Goal: Check status: Check status

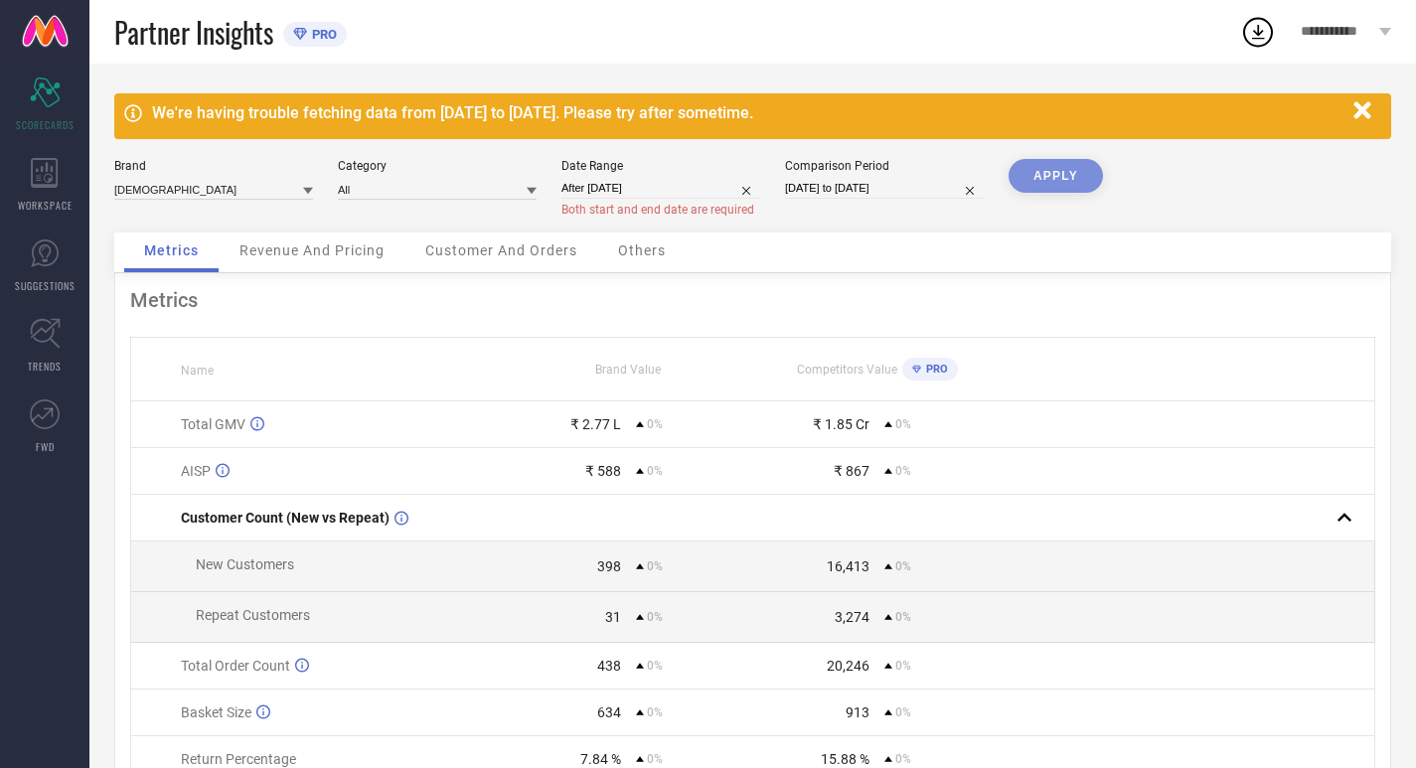
click at [706, 186] on input "After [DATE]" at bounding box center [661, 188] width 199 height 21
select select "7"
select select "2025"
select select "8"
select select "2025"
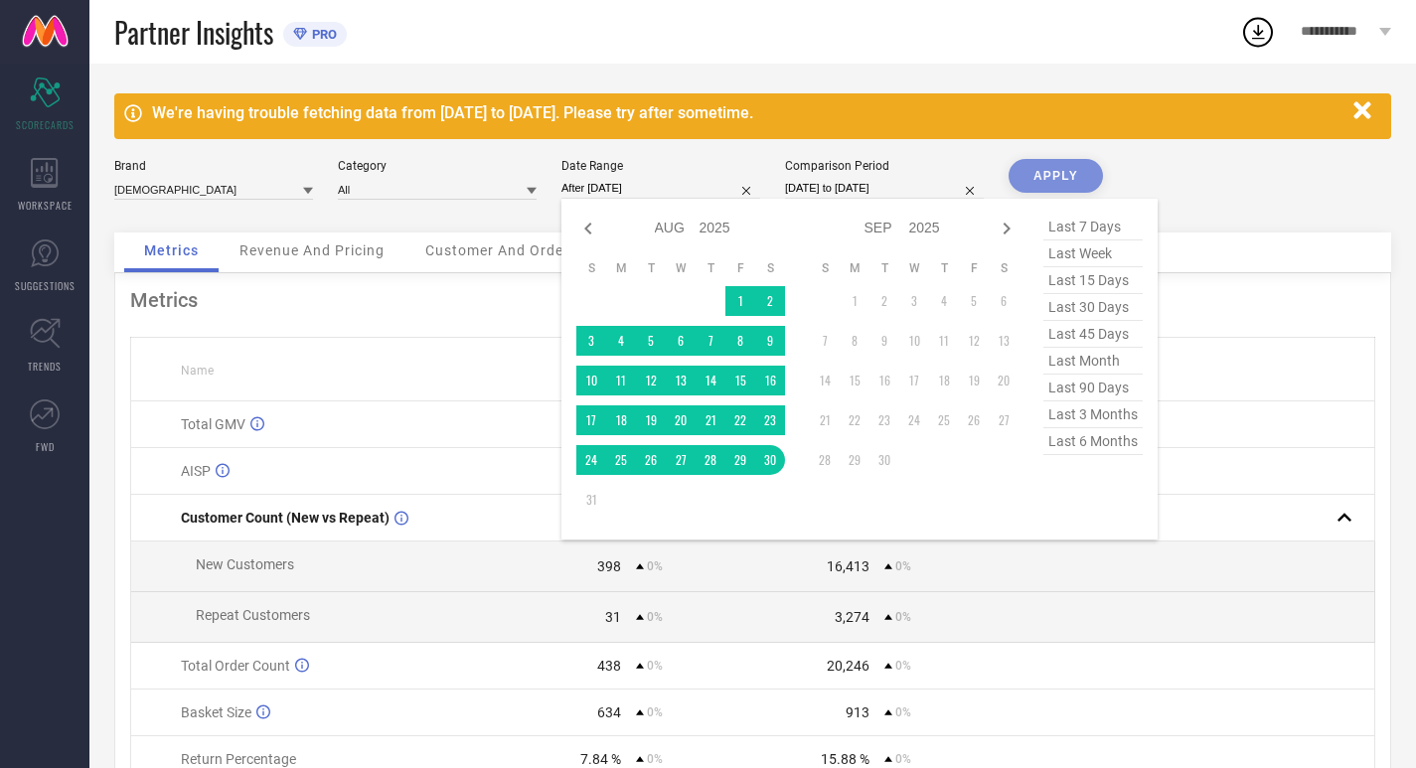
click at [1087, 312] on span "last 30 days" at bounding box center [1093, 307] width 99 height 27
type input "[DATE] to [DATE]"
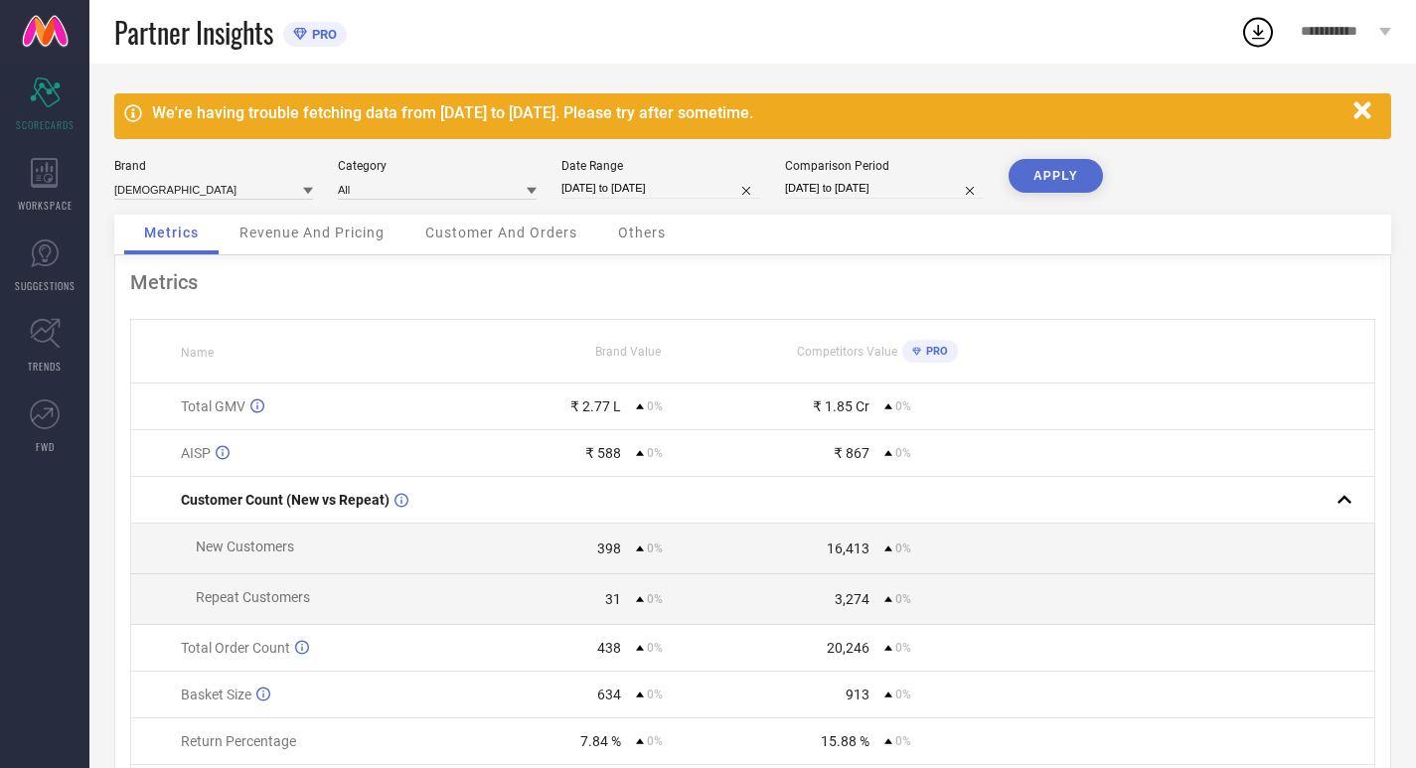
click at [1037, 178] on button "APPLY" at bounding box center [1056, 176] width 94 height 34
click at [323, 249] on div "Revenue And Pricing" at bounding box center [312, 235] width 185 height 40
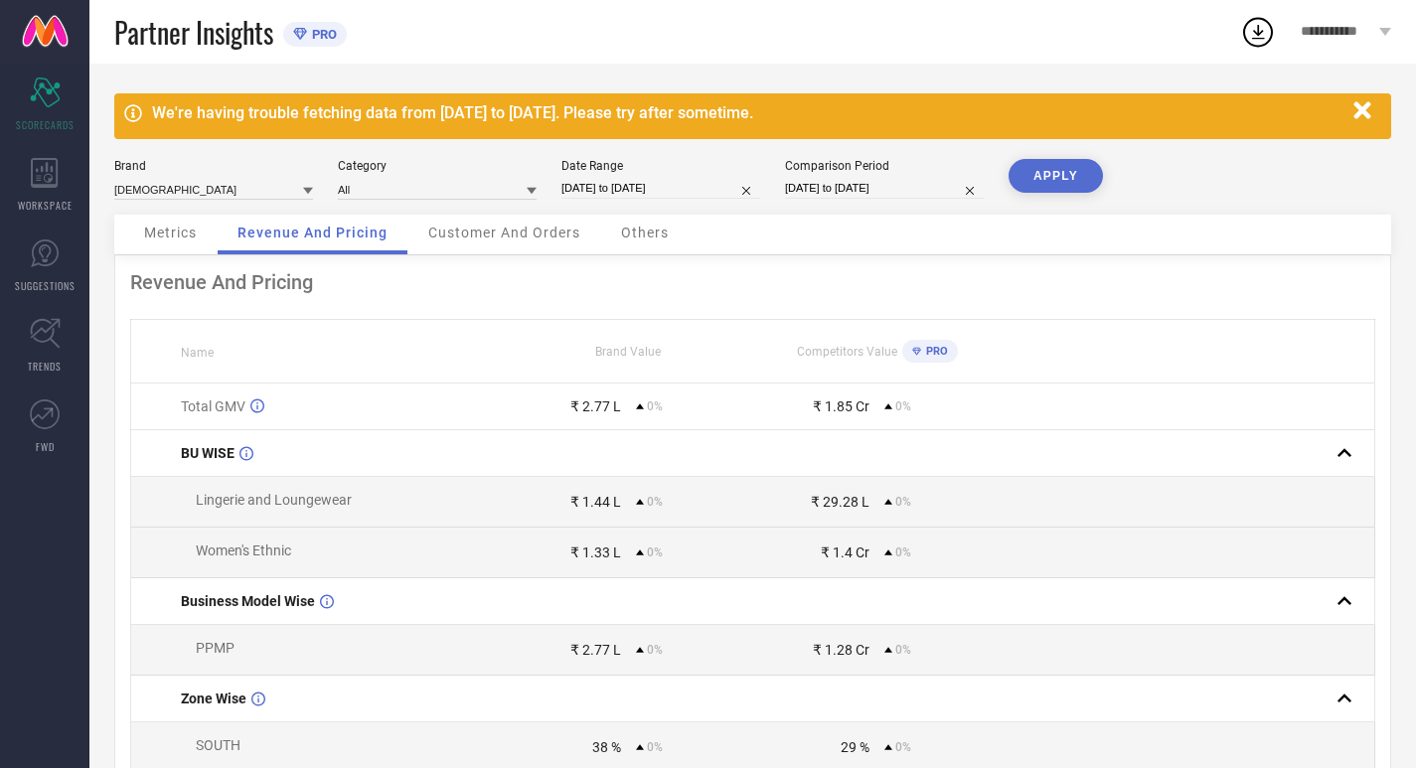
click at [622, 240] on span "Others" at bounding box center [645, 233] width 48 height 16
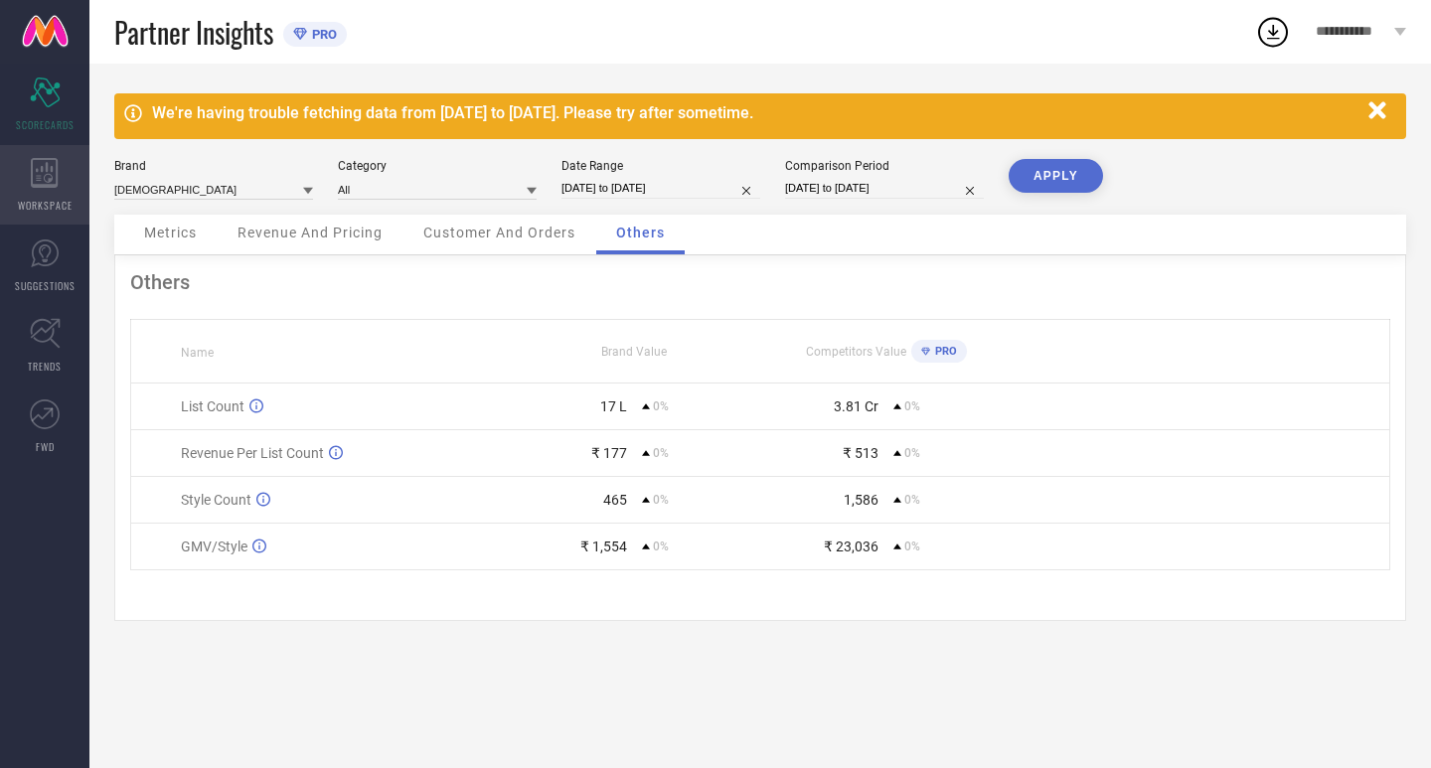
click at [49, 178] on icon at bounding box center [44, 173] width 27 height 30
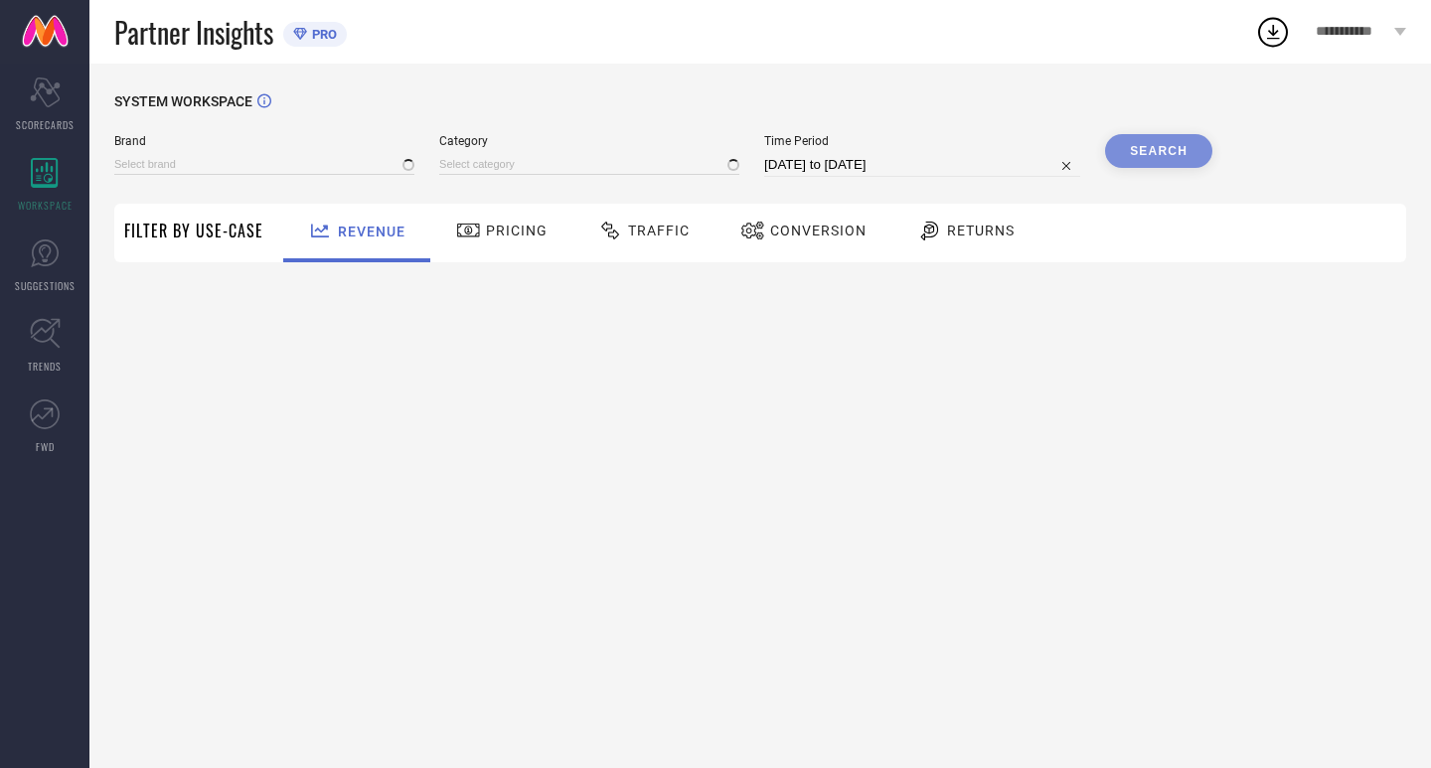
type input "[DEMOGRAPHIC_DATA]"
type input "All"
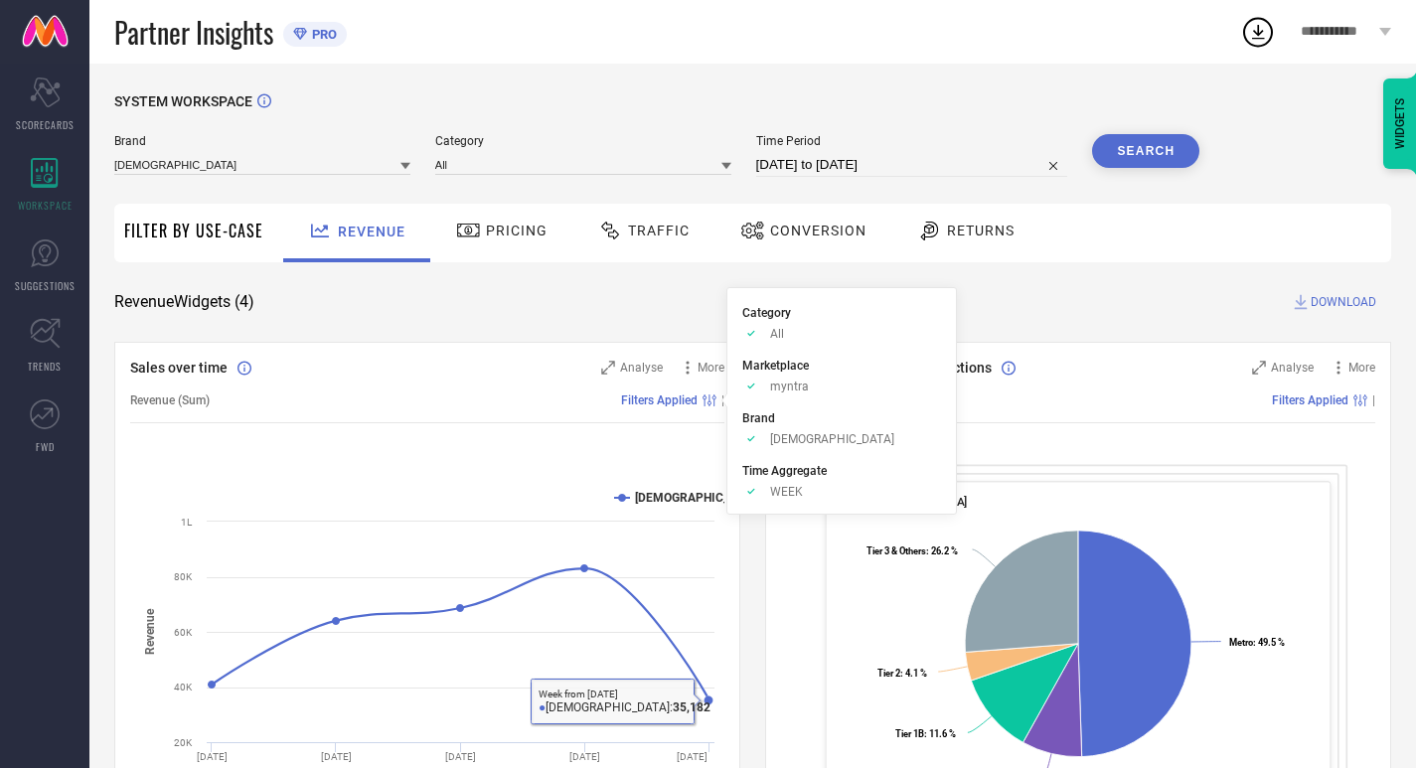
click at [535, 219] on div "Pricing" at bounding box center [501, 231] width 101 height 34
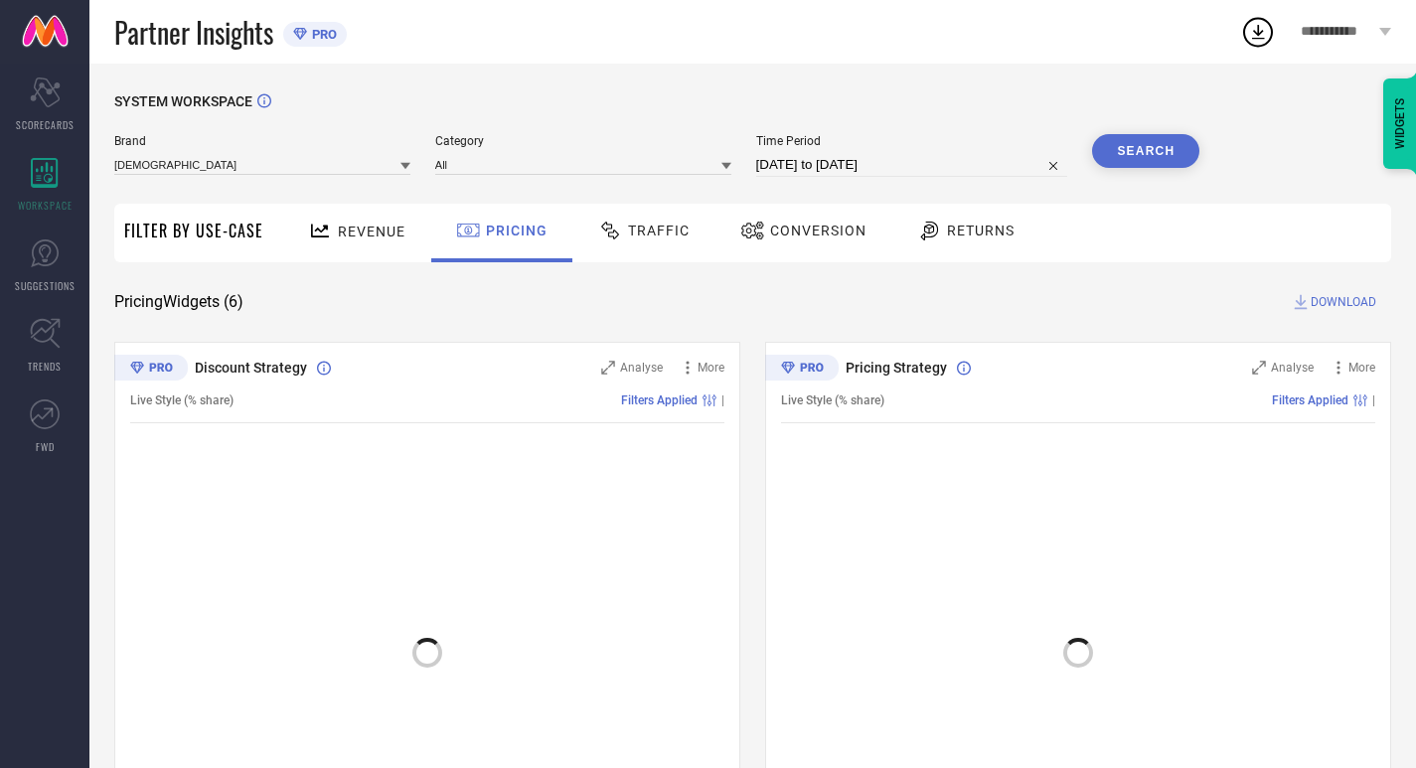
click at [635, 239] on span "Traffic" at bounding box center [659, 231] width 62 height 16
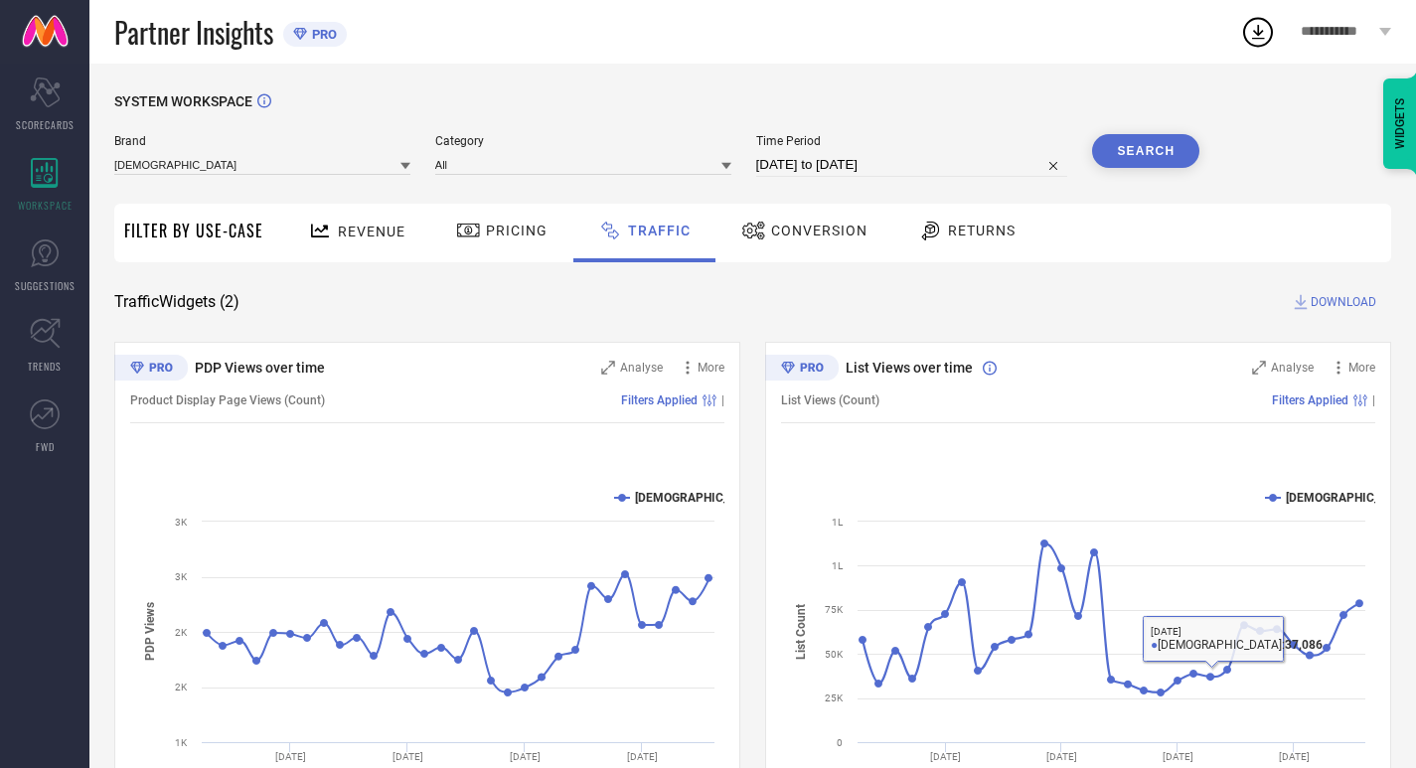
click at [820, 228] on span "Conversion" at bounding box center [819, 231] width 96 height 16
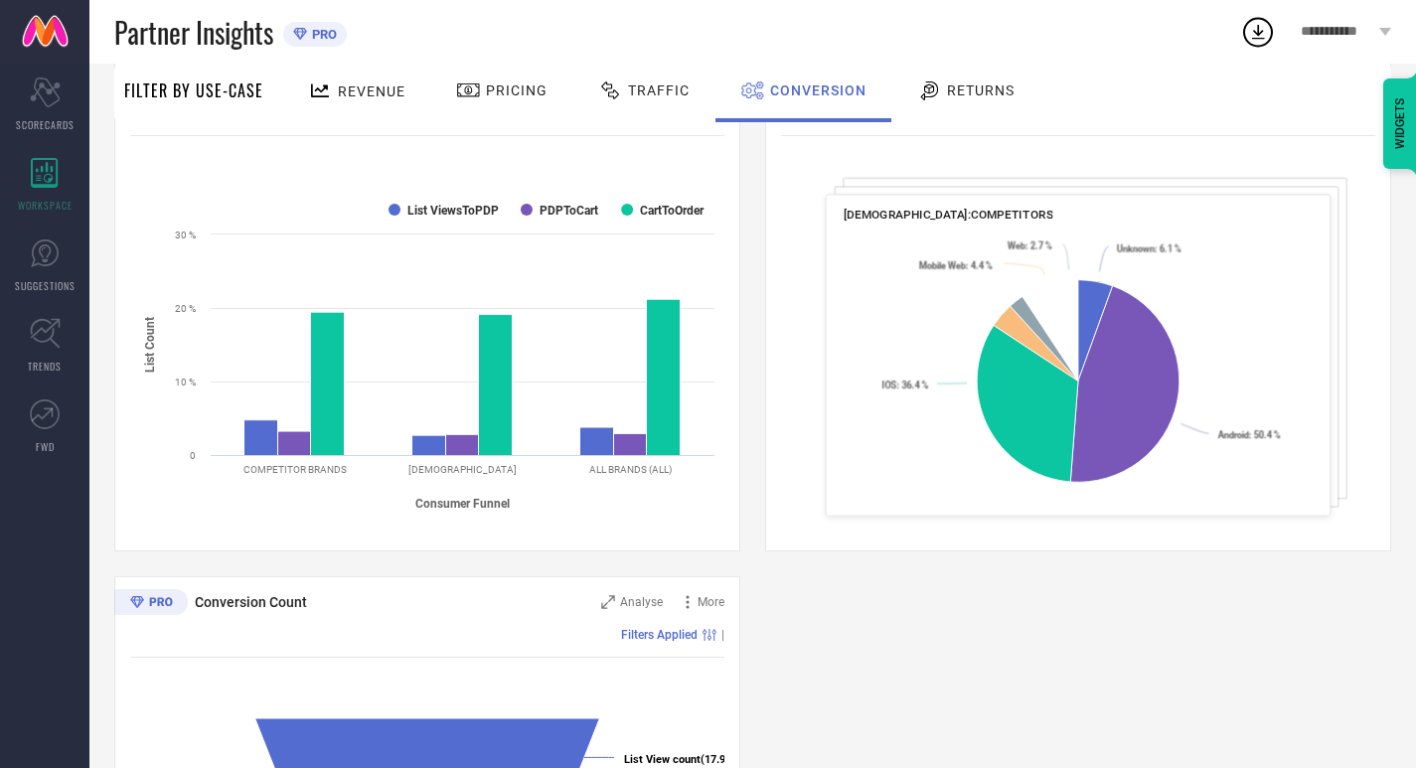
scroll to position [302, 0]
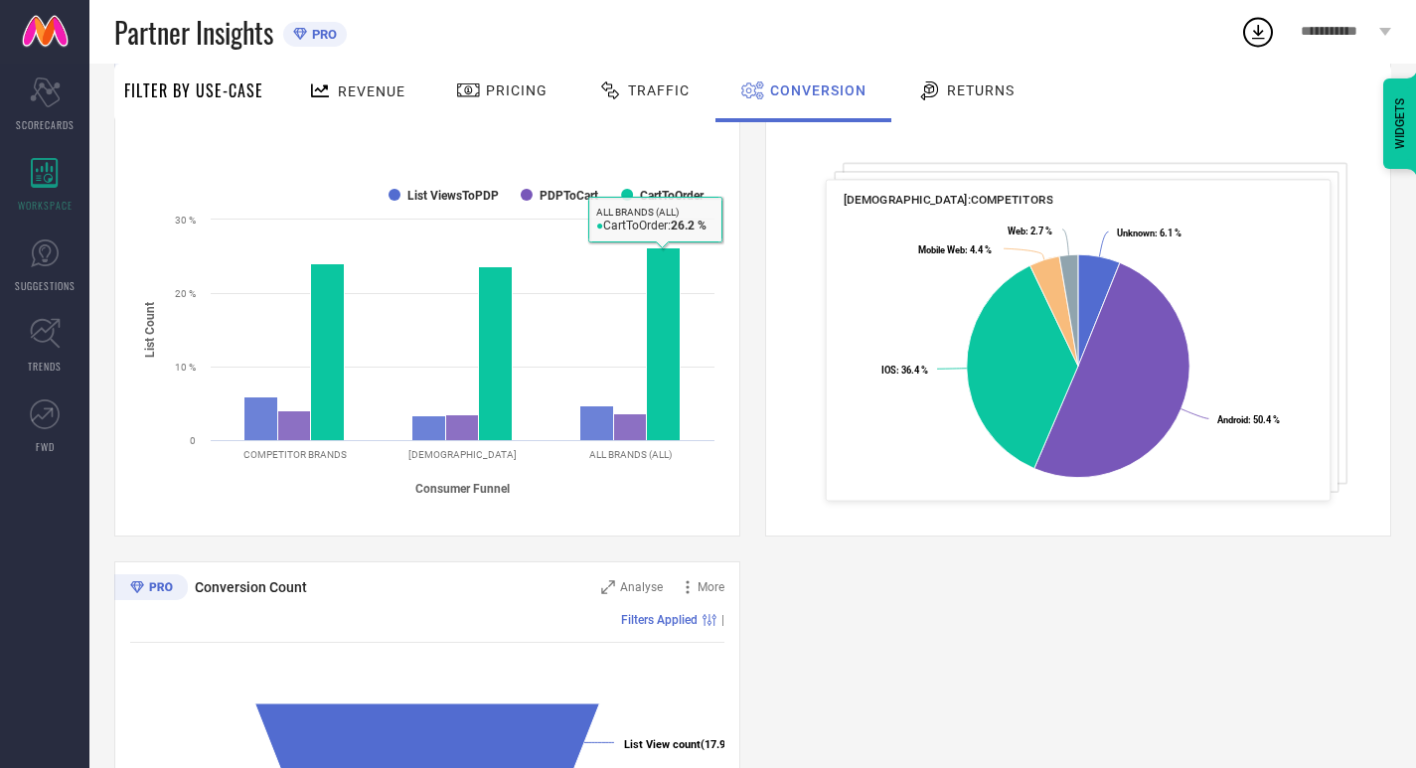
click at [990, 127] on div "Customer Distribution Across Device/OS Analyse More Revenue (% share) Filters A…" at bounding box center [1078, 288] width 626 height 497
click at [981, 97] on span "Returns" at bounding box center [981, 90] width 68 height 16
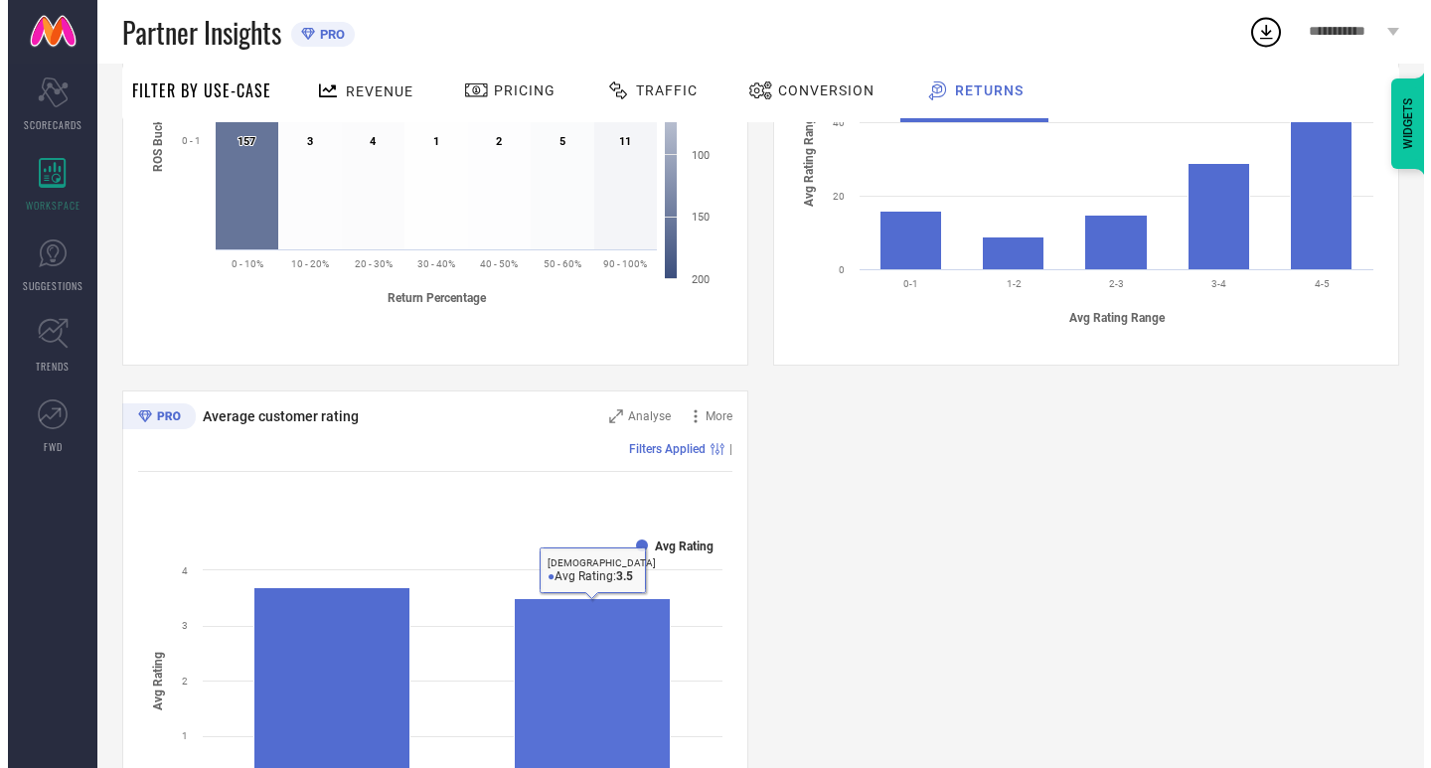
scroll to position [648, 0]
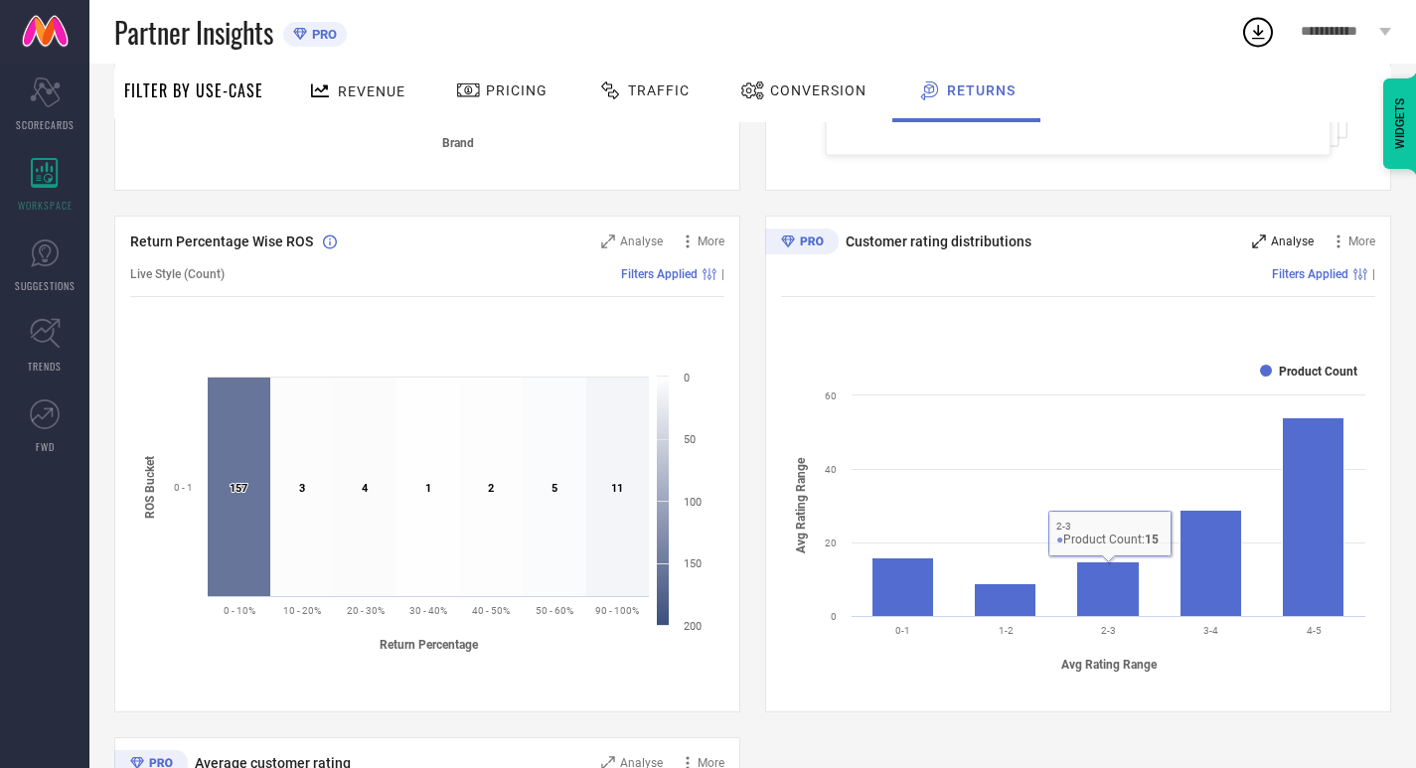
click at [1264, 249] on div "Analyse" at bounding box center [1283, 242] width 62 height 20
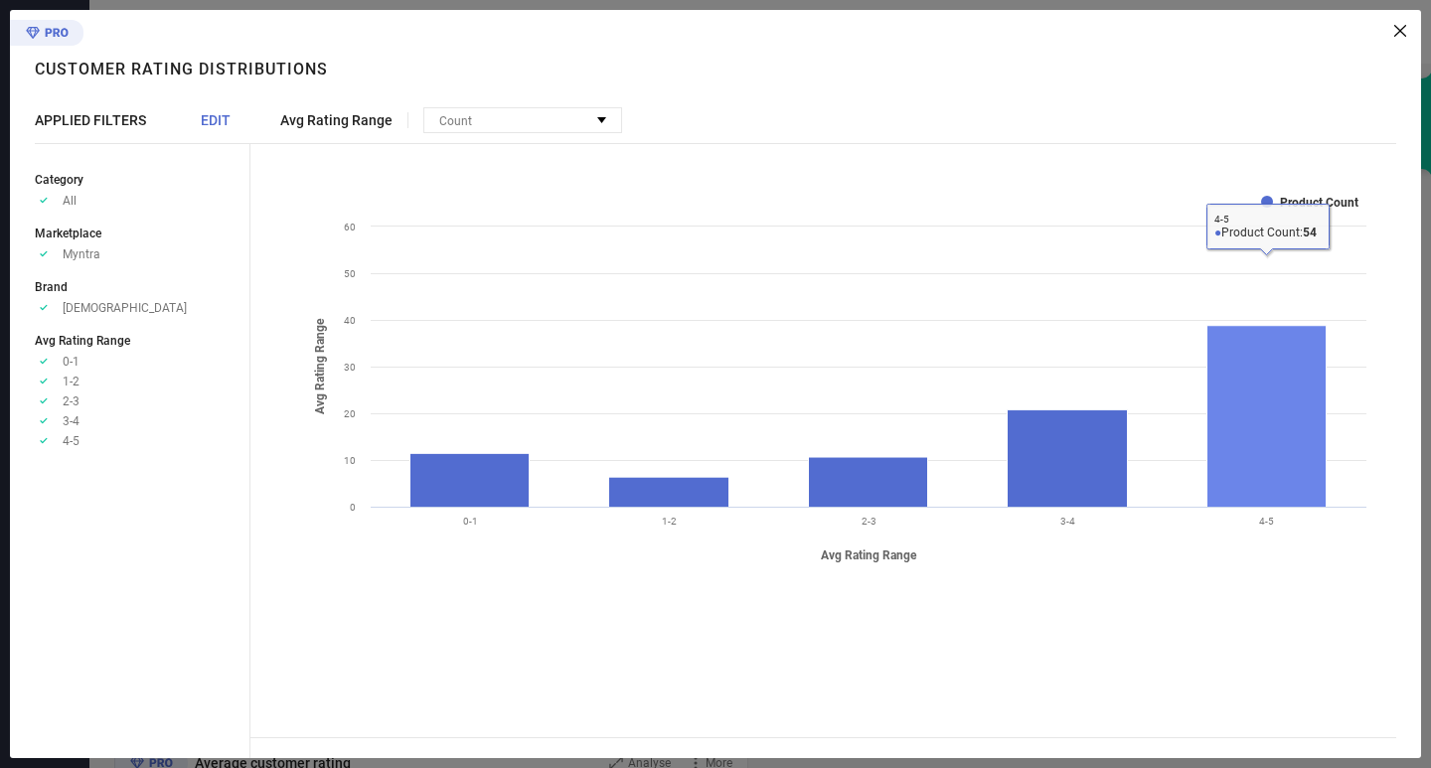
click at [1280, 426] on rect at bounding box center [1267, 417] width 119 height 182
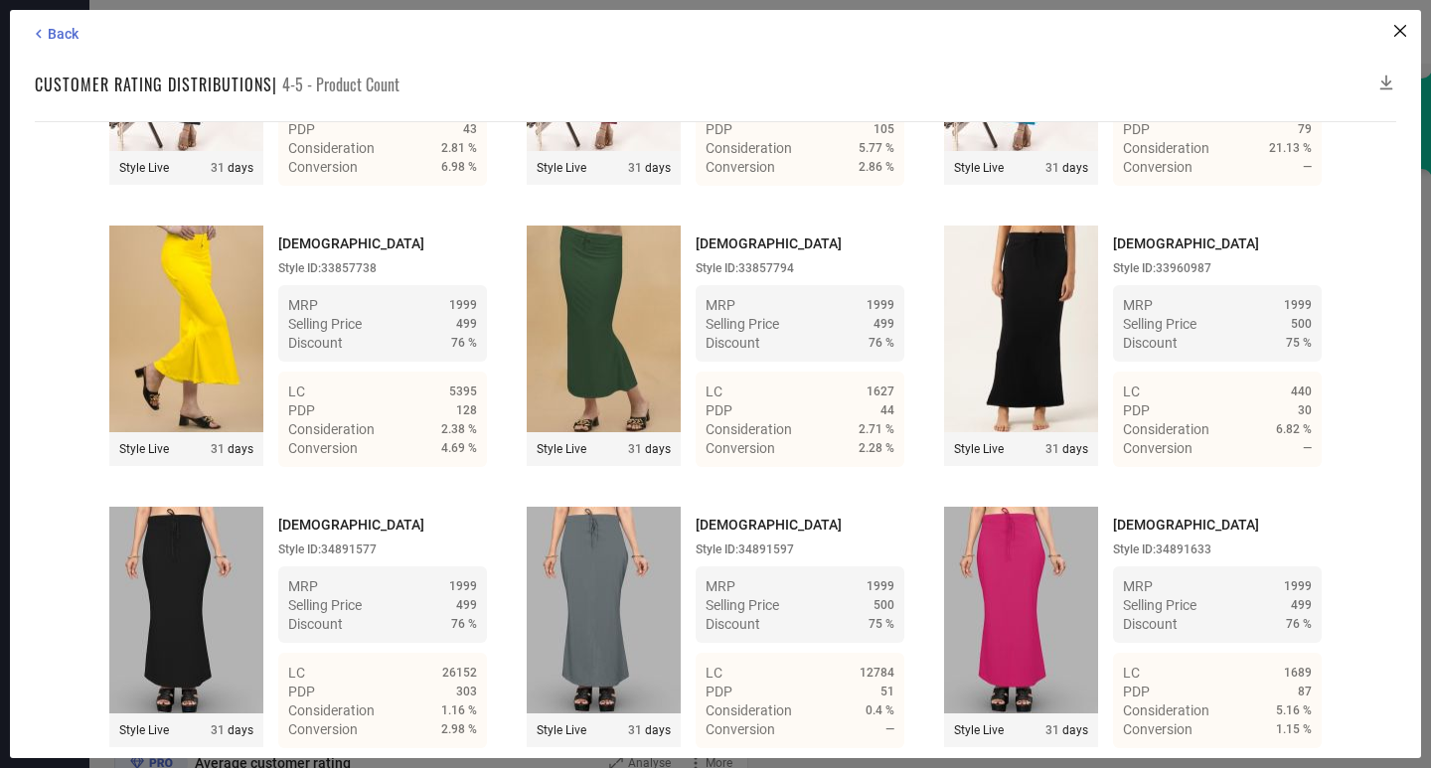
scroll to position [5249, 0]
click at [80, 31] on div "Back" at bounding box center [718, 34] width 1376 height 18
click at [72, 31] on span "Back" at bounding box center [63, 34] width 31 height 16
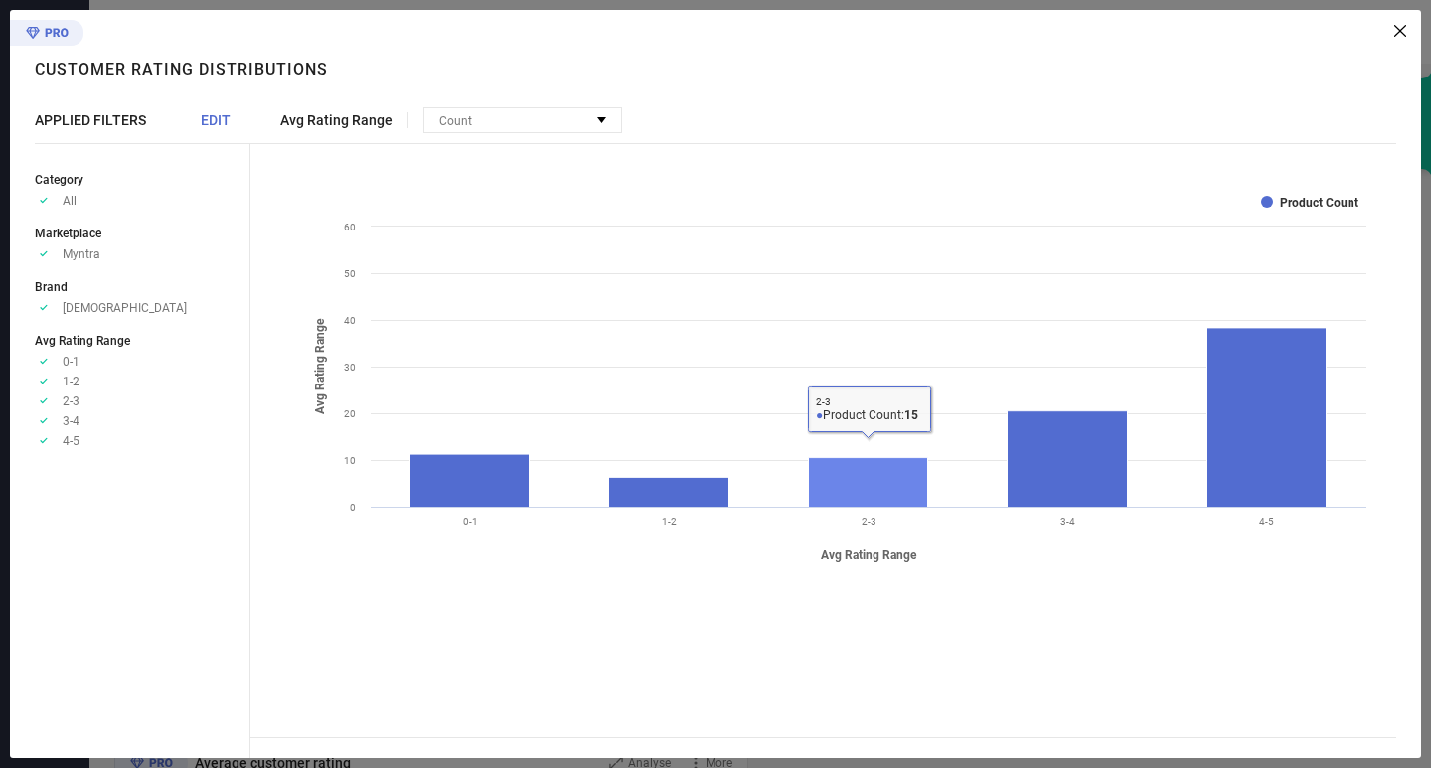
click at [857, 497] on rect at bounding box center [868, 483] width 119 height 50
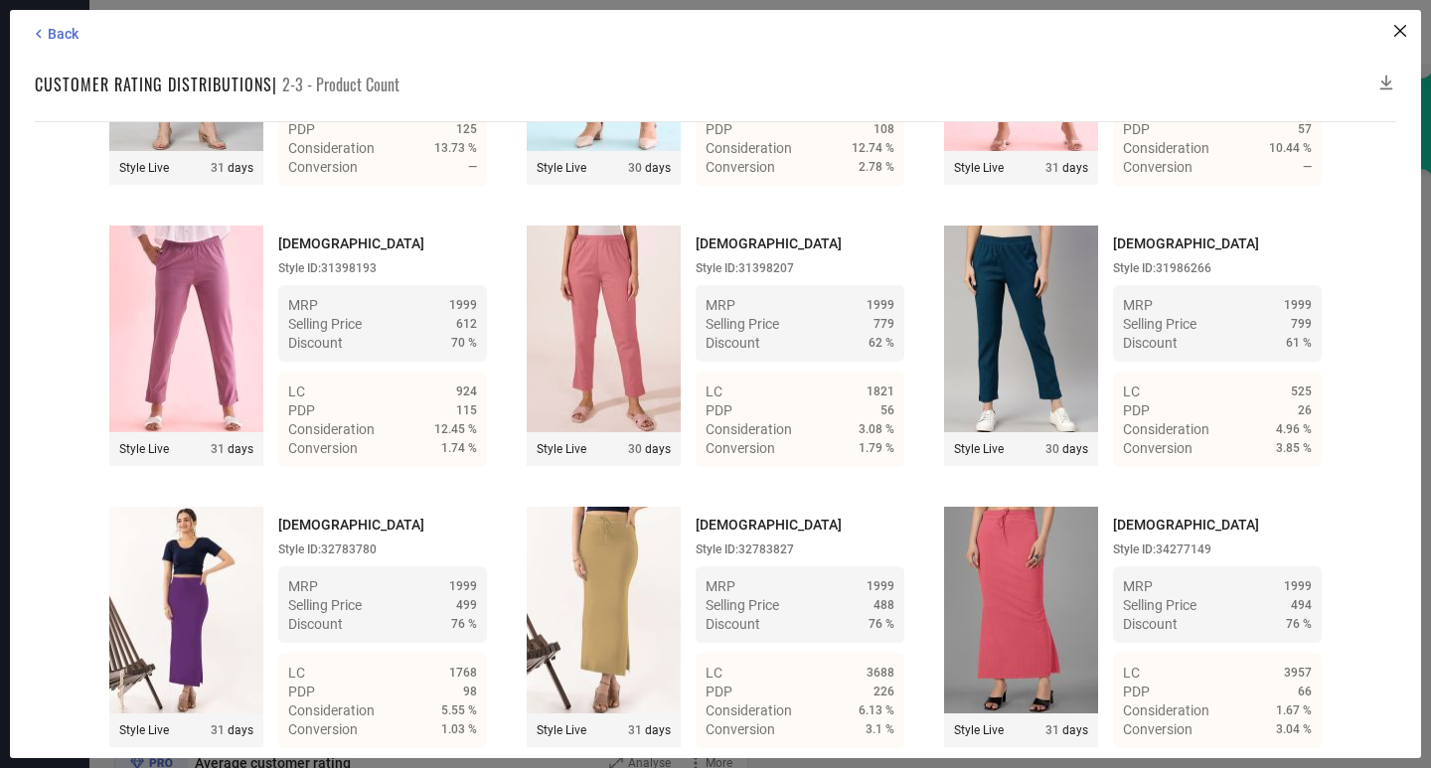
scroll to position [1678, 0]
